Goal: Task Accomplishment & Management: Use online tool/utility

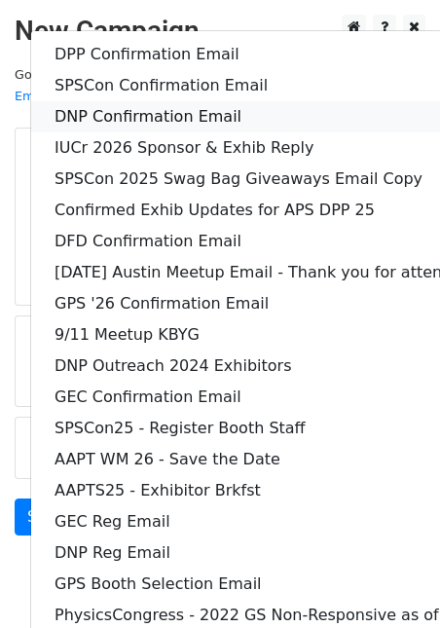
click at [119, 101] on link "DNP Confirmation Email" at bounding box center [303, 116] width 545 height 31
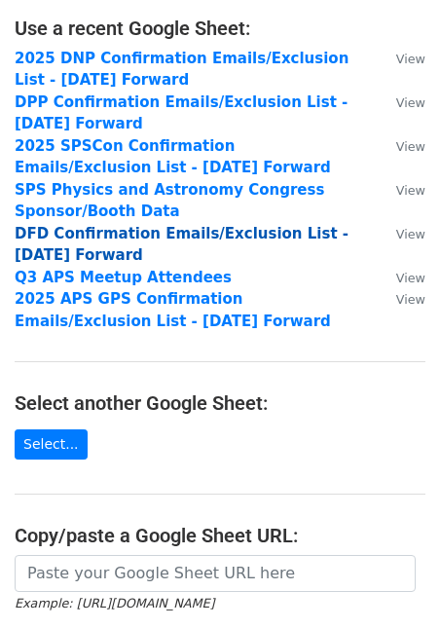
scroll to position [147, 0]
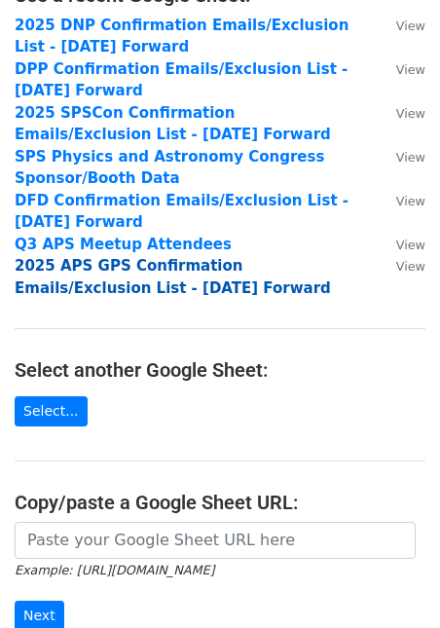
click at [143, 273] on strong "2025 APS GPS Confirmation Emails/Exclusion List - 7.15.25 Forward" at bounding box center [173, 277] width 316 height 40
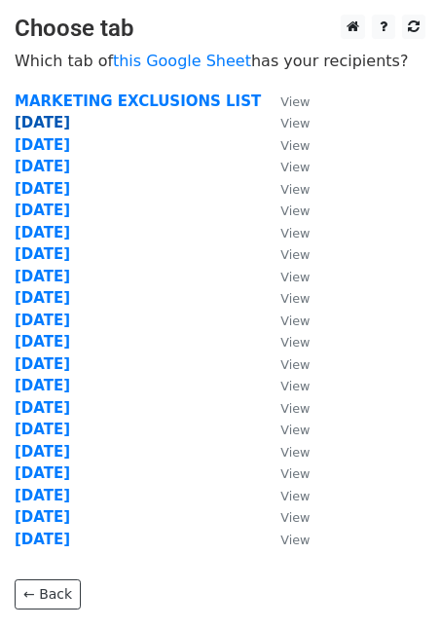
click at [47, 119] on strong "9.22.25" at bounding box center [42, 123] width 55 height 18
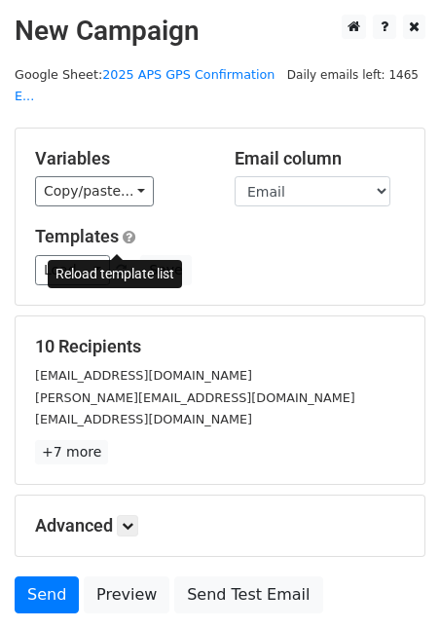
click at [121, 265] on span at bounding box center [121, 271] width 11 height 13
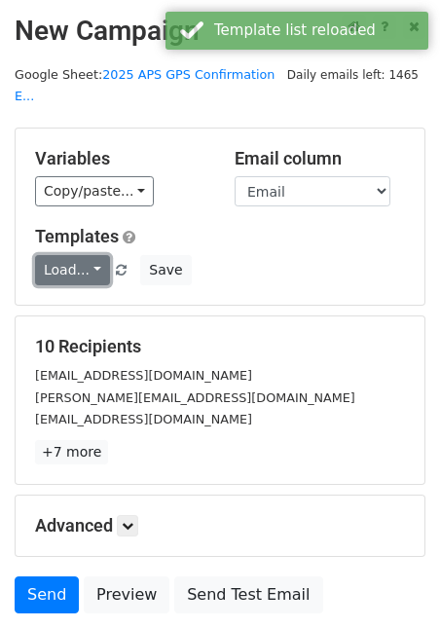
click at [90, 255] on link "Load..." at bounding box center [72, 270] width 75 height 30
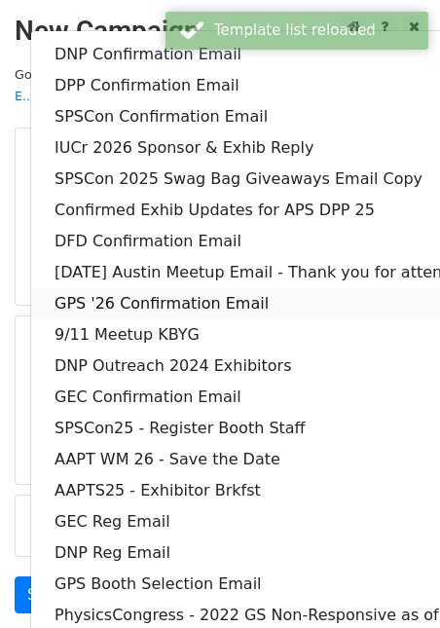
click at [128, 289] on link "GPS '26 Confirmation Email" at bounding box center [303, 303] width 545 height 31
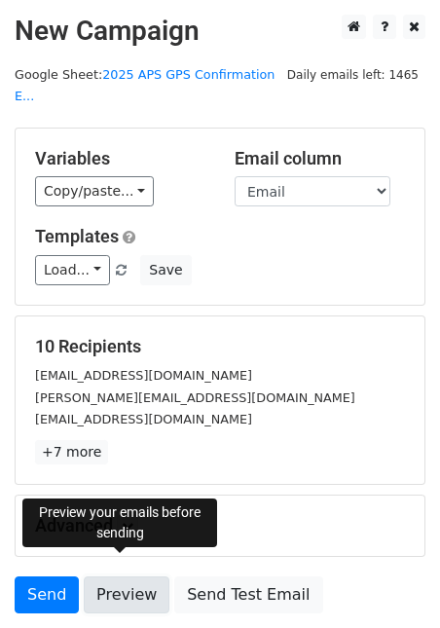
click at [124, 576] on link "Preview" at bounding box center [127, 594] width 86 height 37
